Goal: Task Accomplishment & Management: Manage account settings

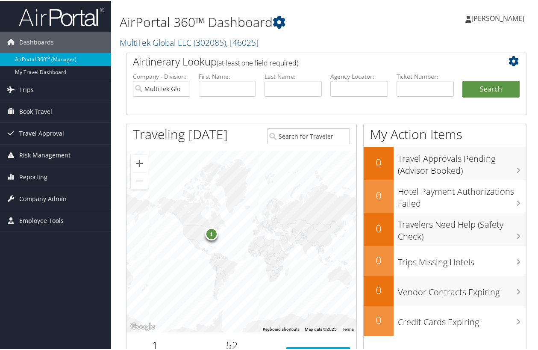
click at [503, 21] on span "[PERSON_NAME]" at bounding box center [498, 16] width 53 height 9
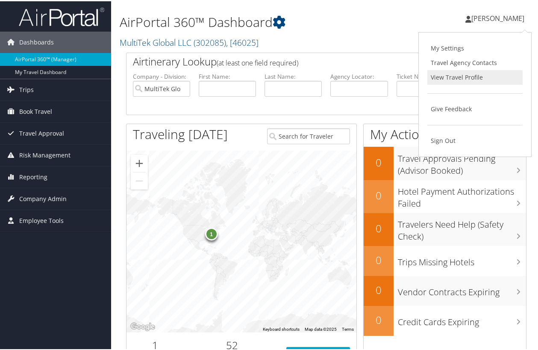
click at [450, 77] on link "View Travel Profile" at bounding box center [475, 76] width 95 height 15
